Goal: Information Seeking & Learning: Learn about a topic

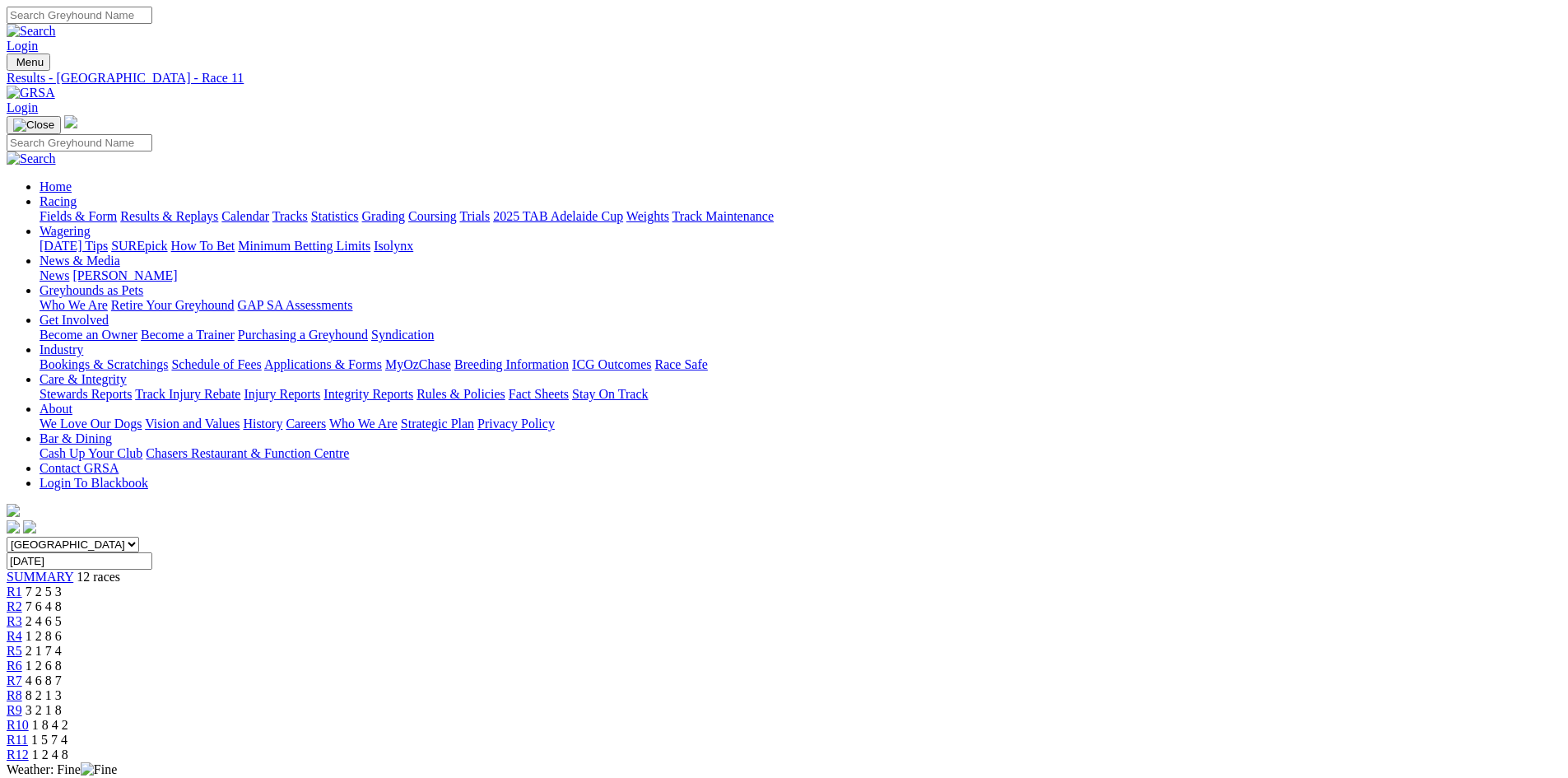
click at [55, 85] on img at bounding box center [31, 92] width 49 height 15
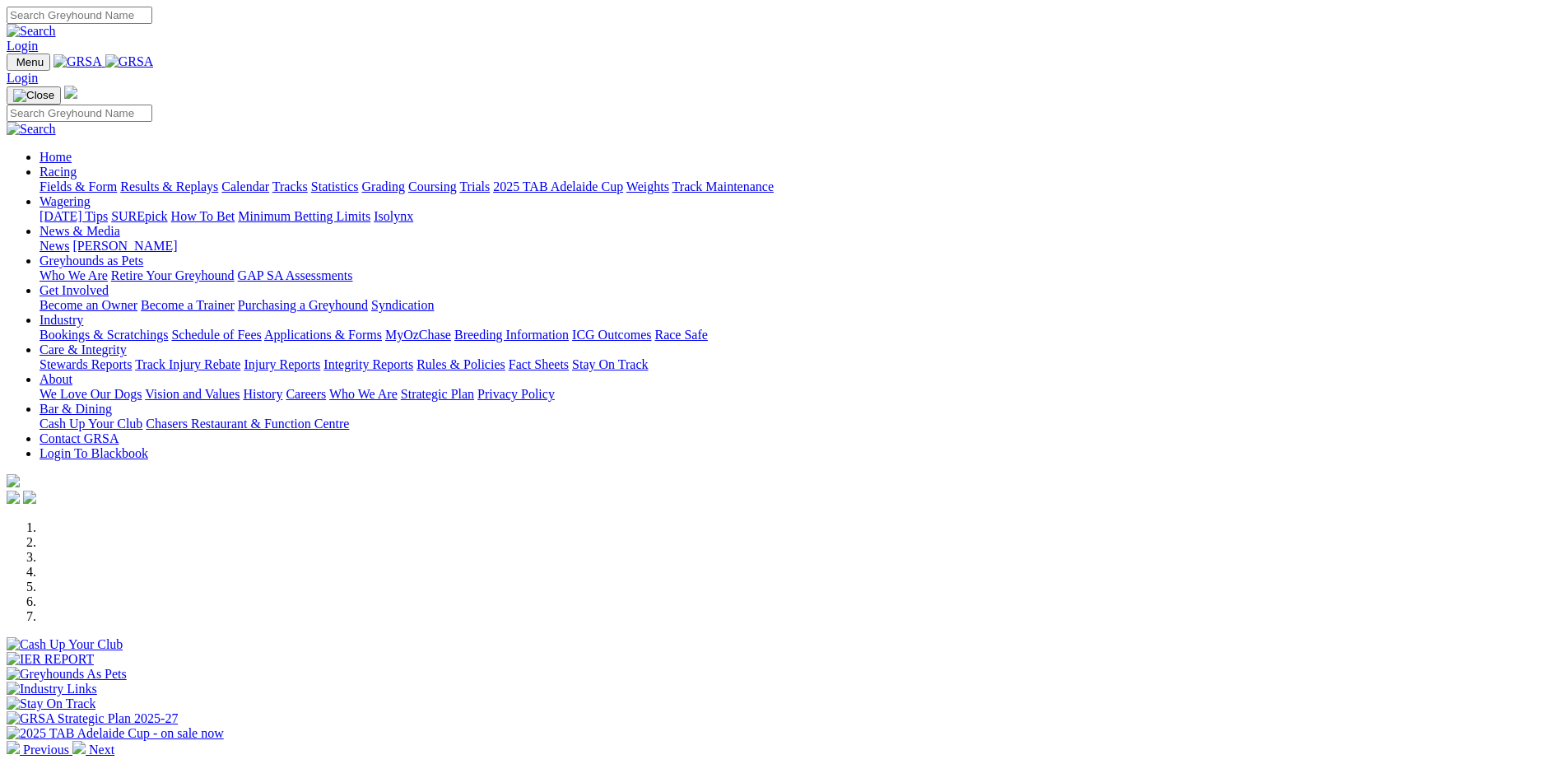
scroll to position [412, 0]
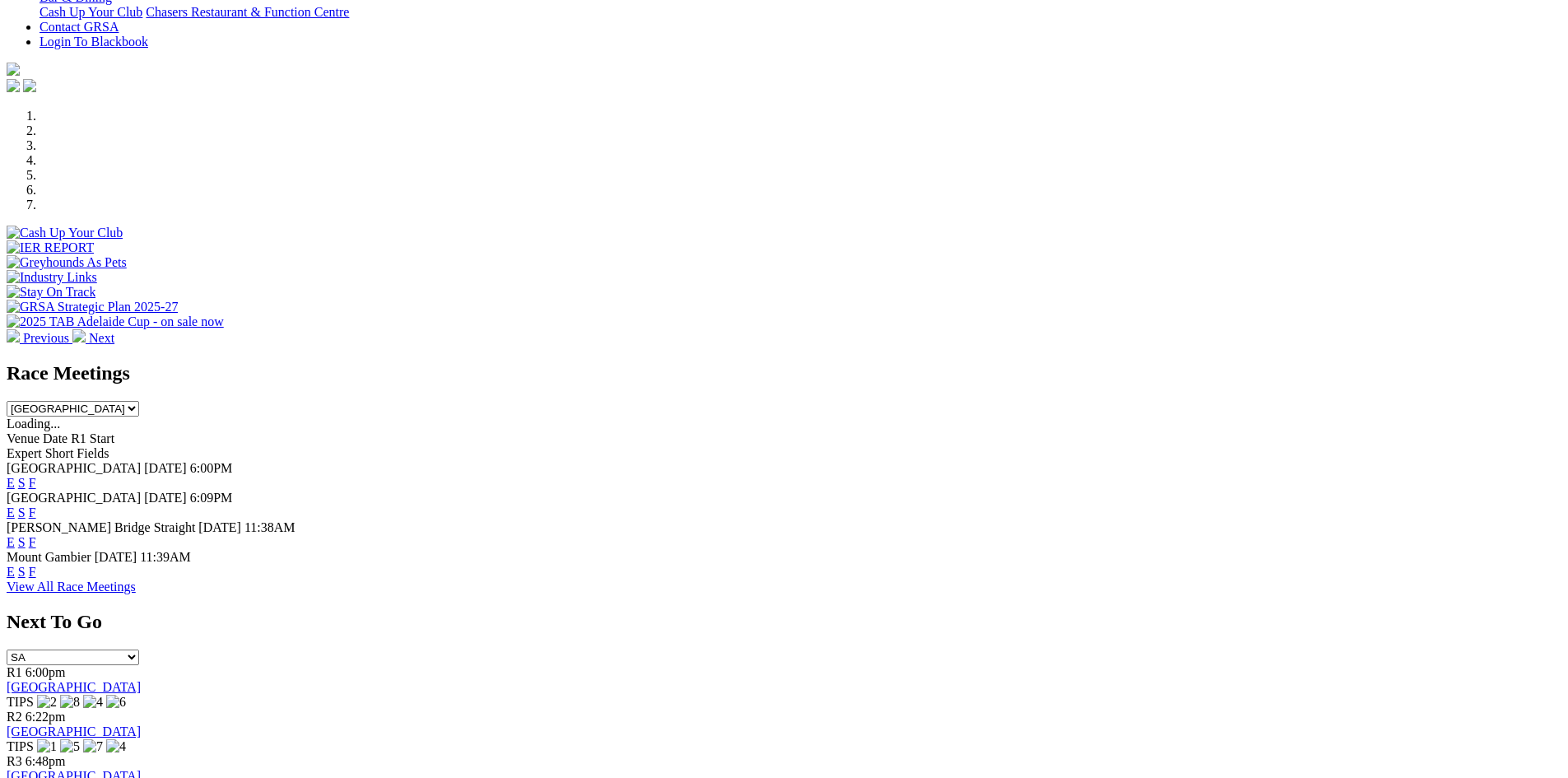
click at [36, 535] on link "F" at bounding box center [32, 542] width 8 height 14
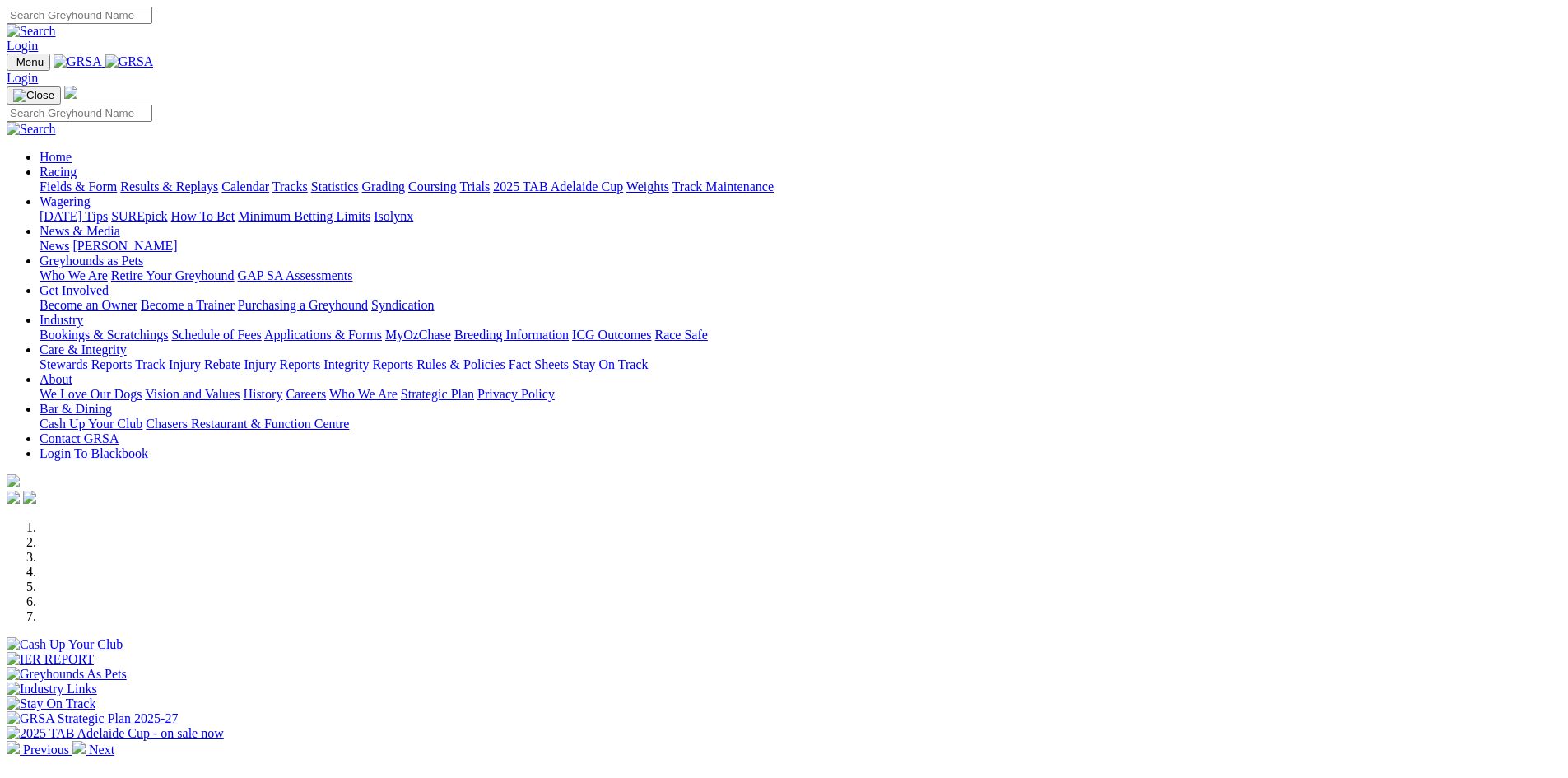
scroll to position [412, 0]
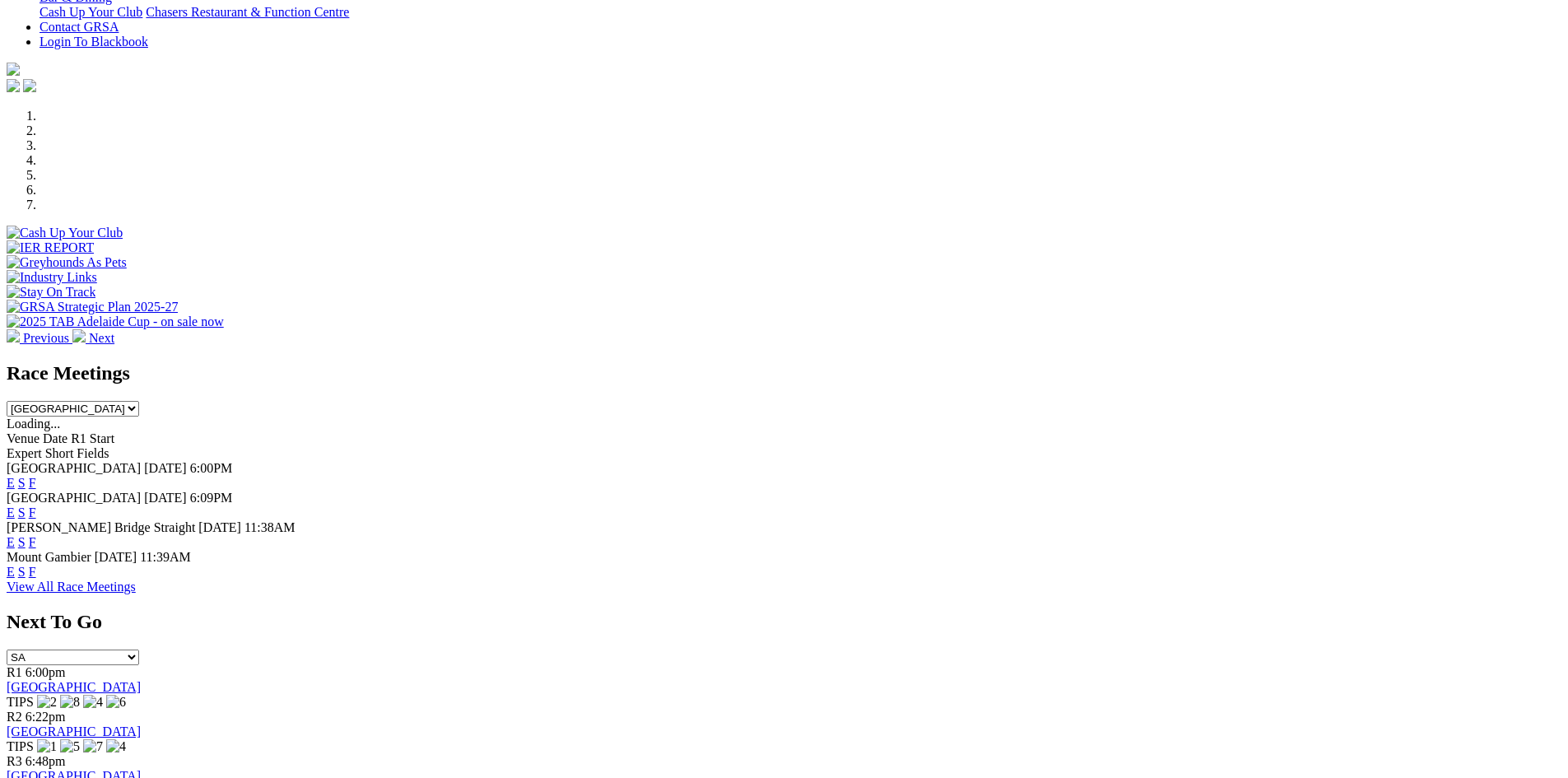
click at [36, 475] on link "F" at bounding box center [32, 482] width 8 height 14
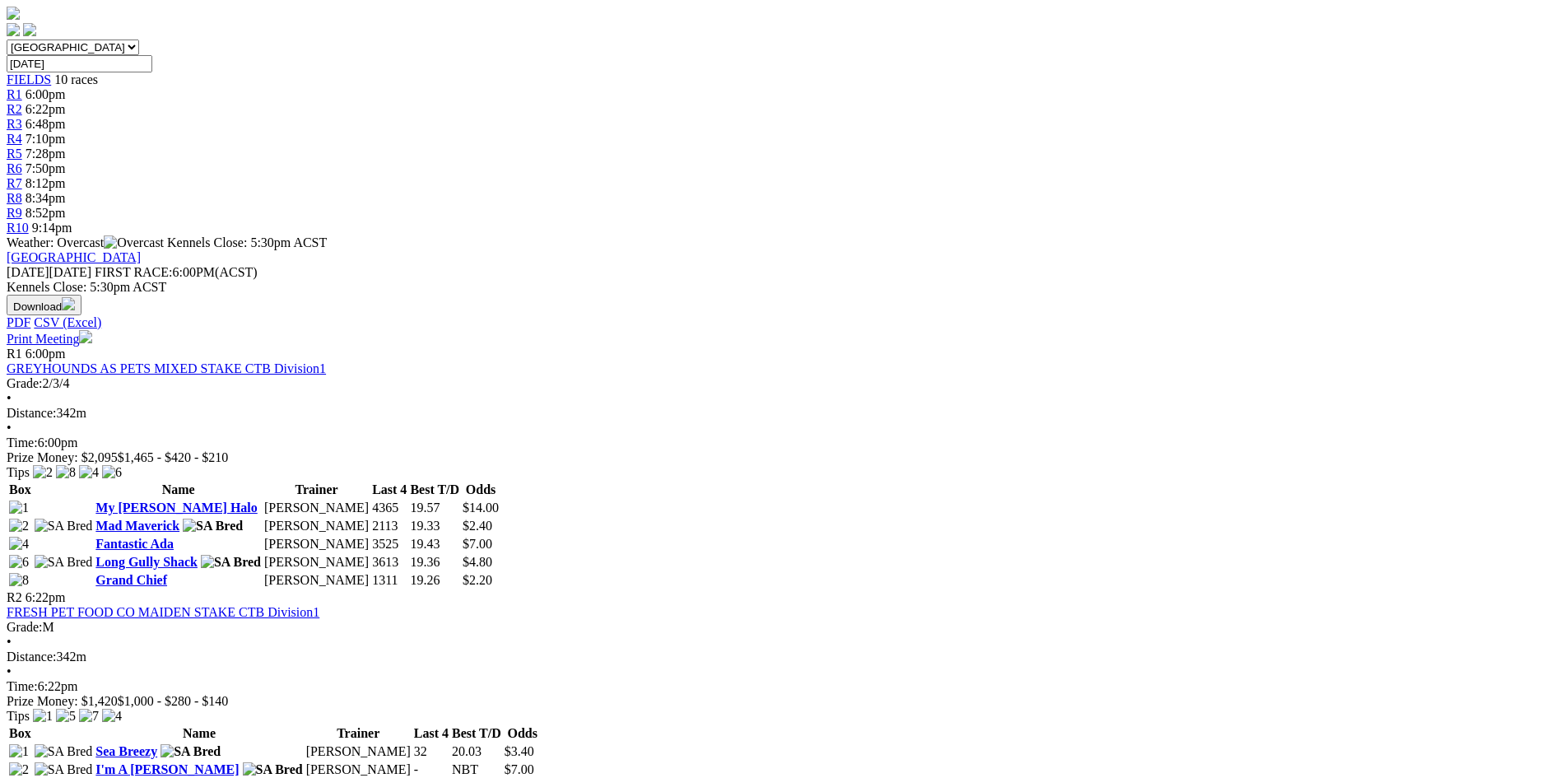
scroll to position [412, 0]
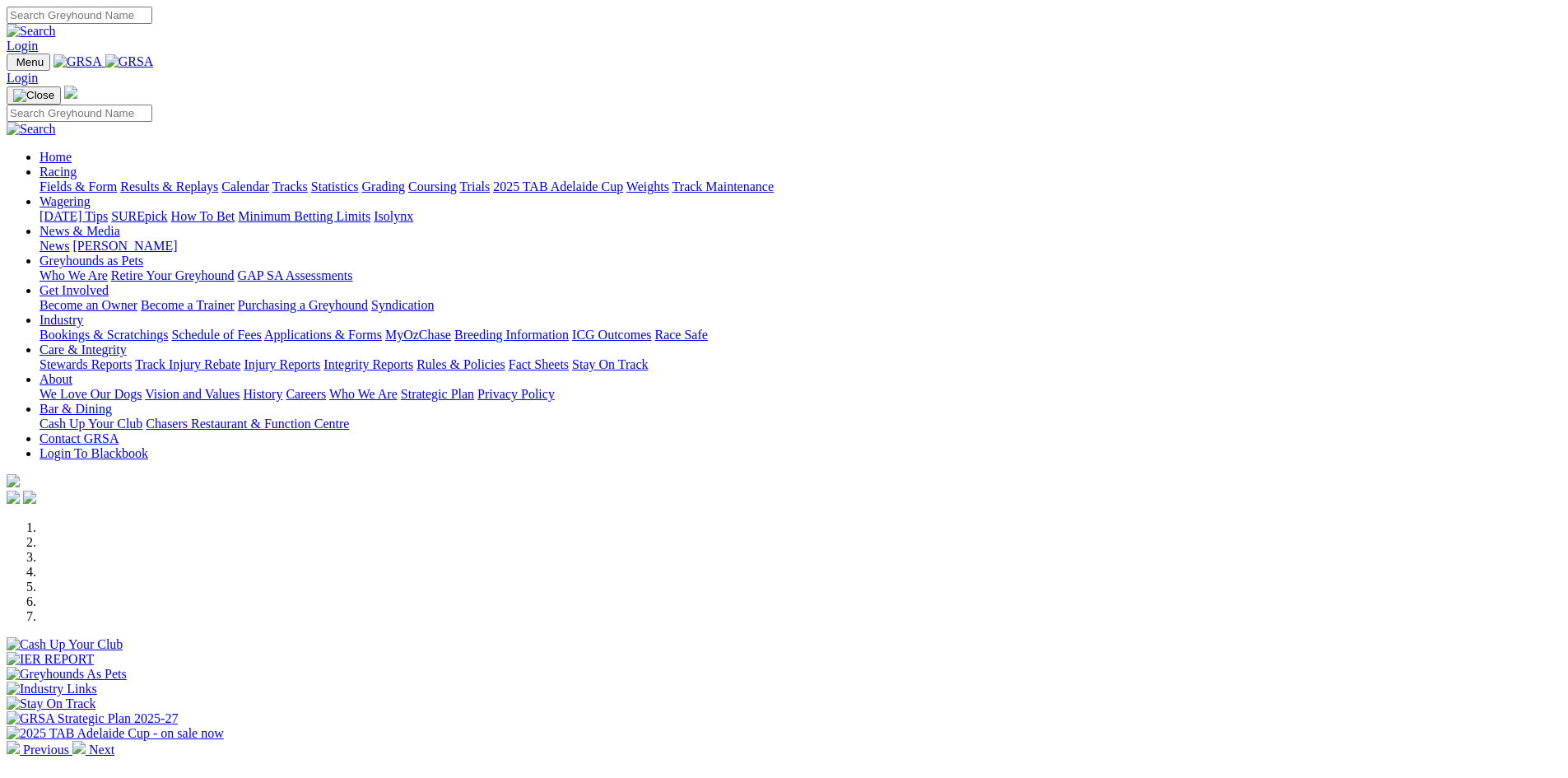
scroll to position [412, 0]
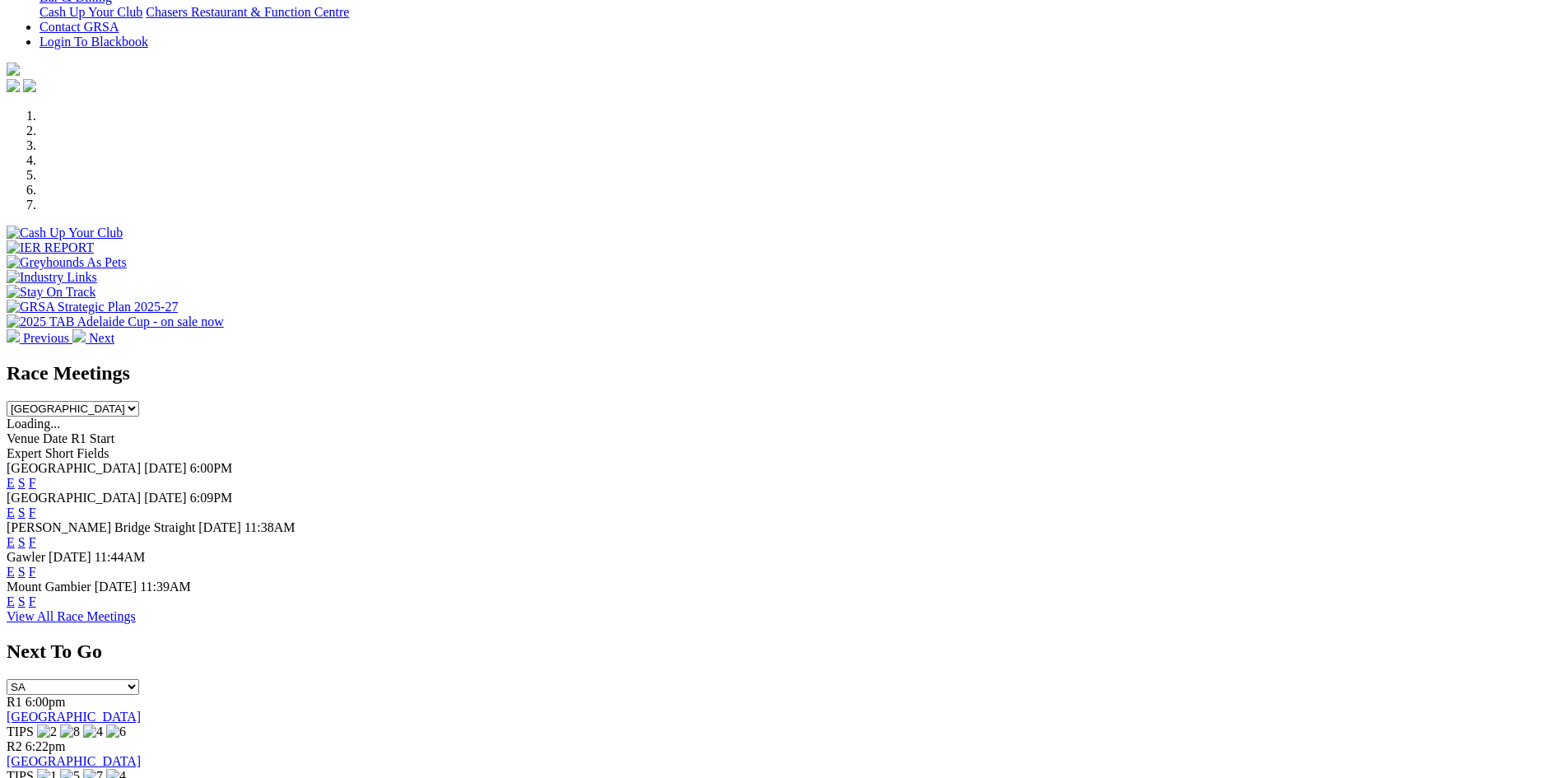
click at [36, 564] on link "F" at bounding box center [32, 571] width 8 height 14
